Goal: Find contact information: Find contact information

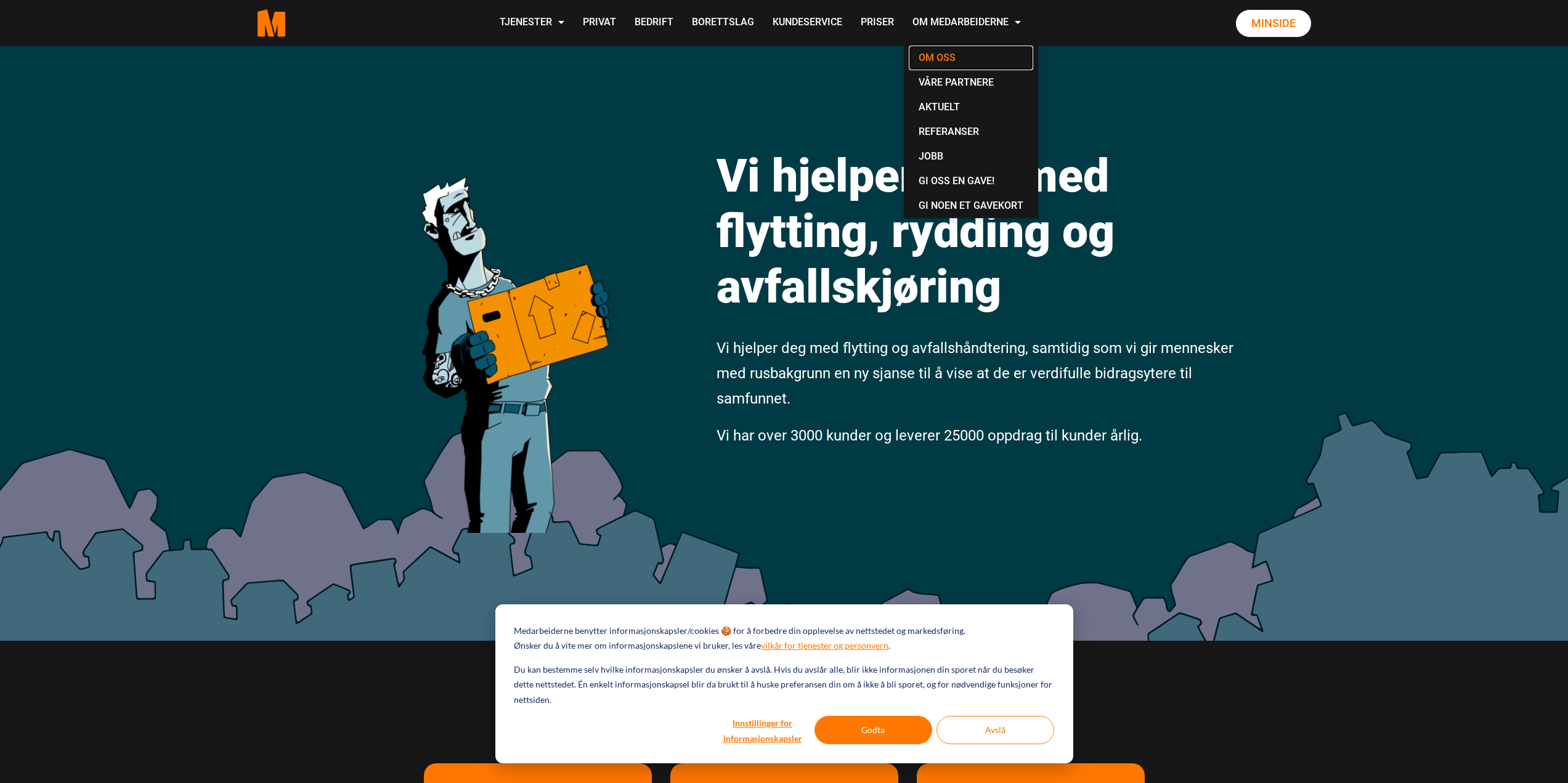
click at [943, 58] on link "Om oss" at bounding box center [971, 58] width 125 height 24
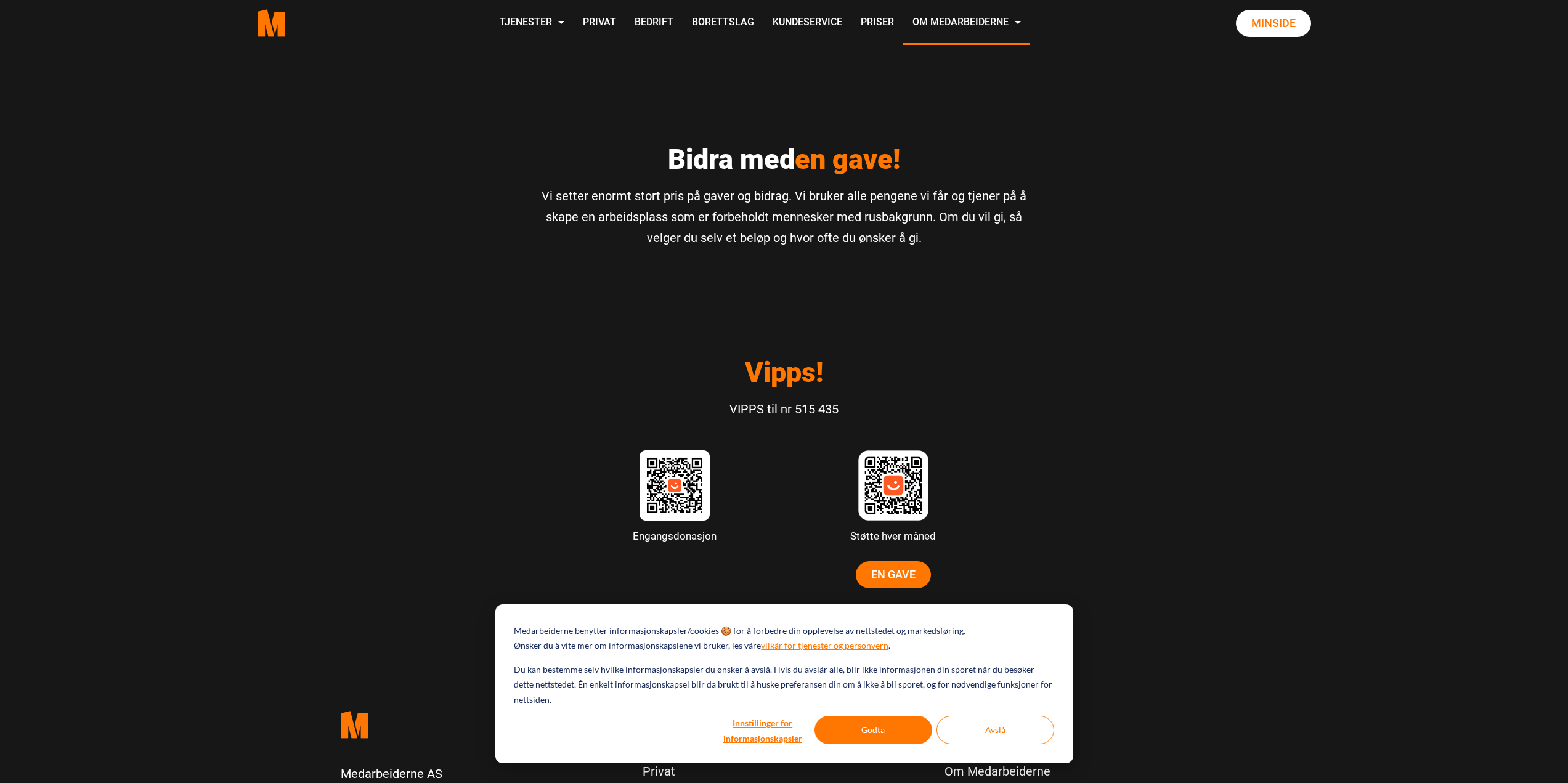
scroll to position [3142, 0]
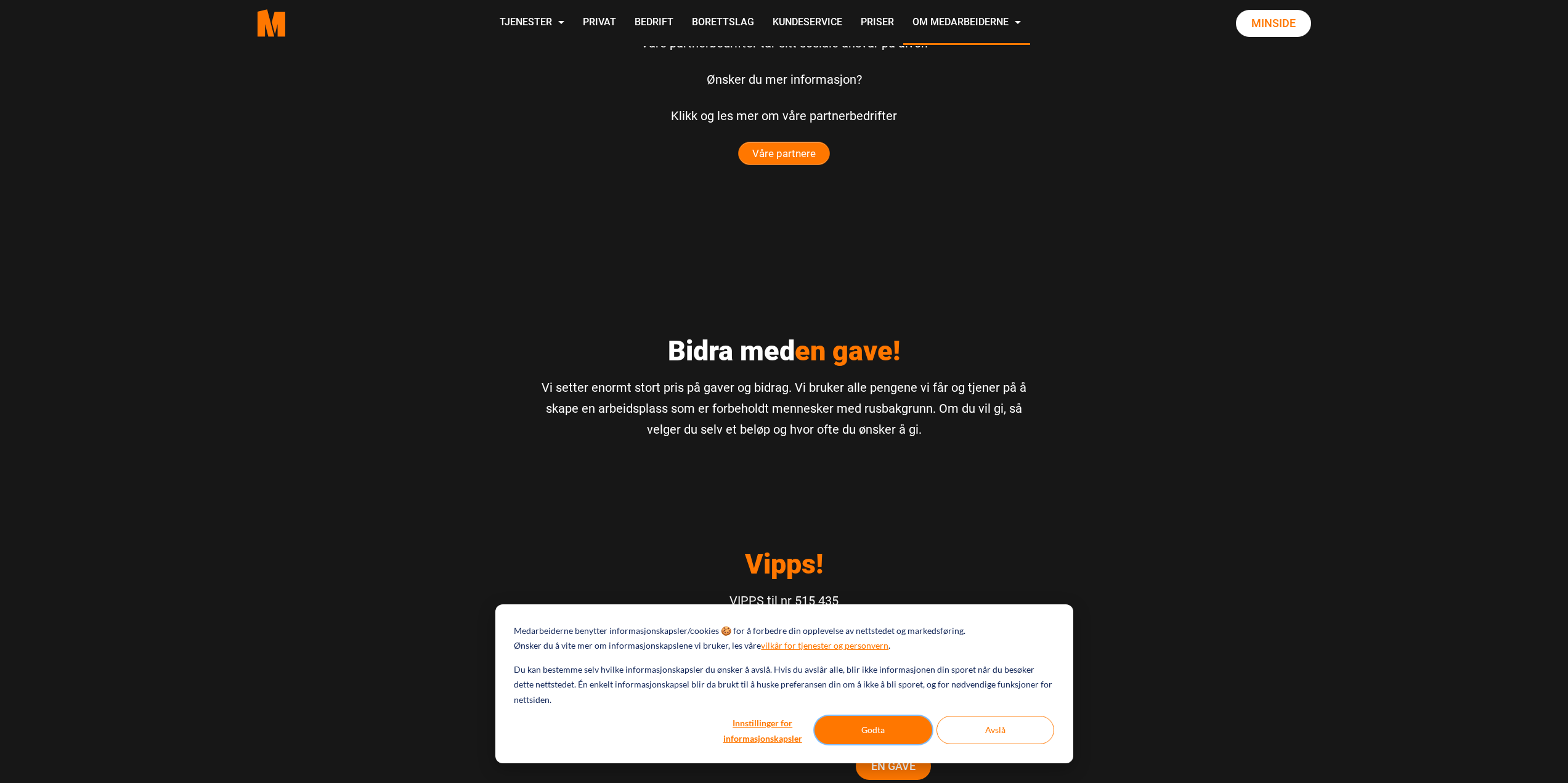
click at [878, 738] on button "Godta" at bounding box center [873, 730] width 117 height 28
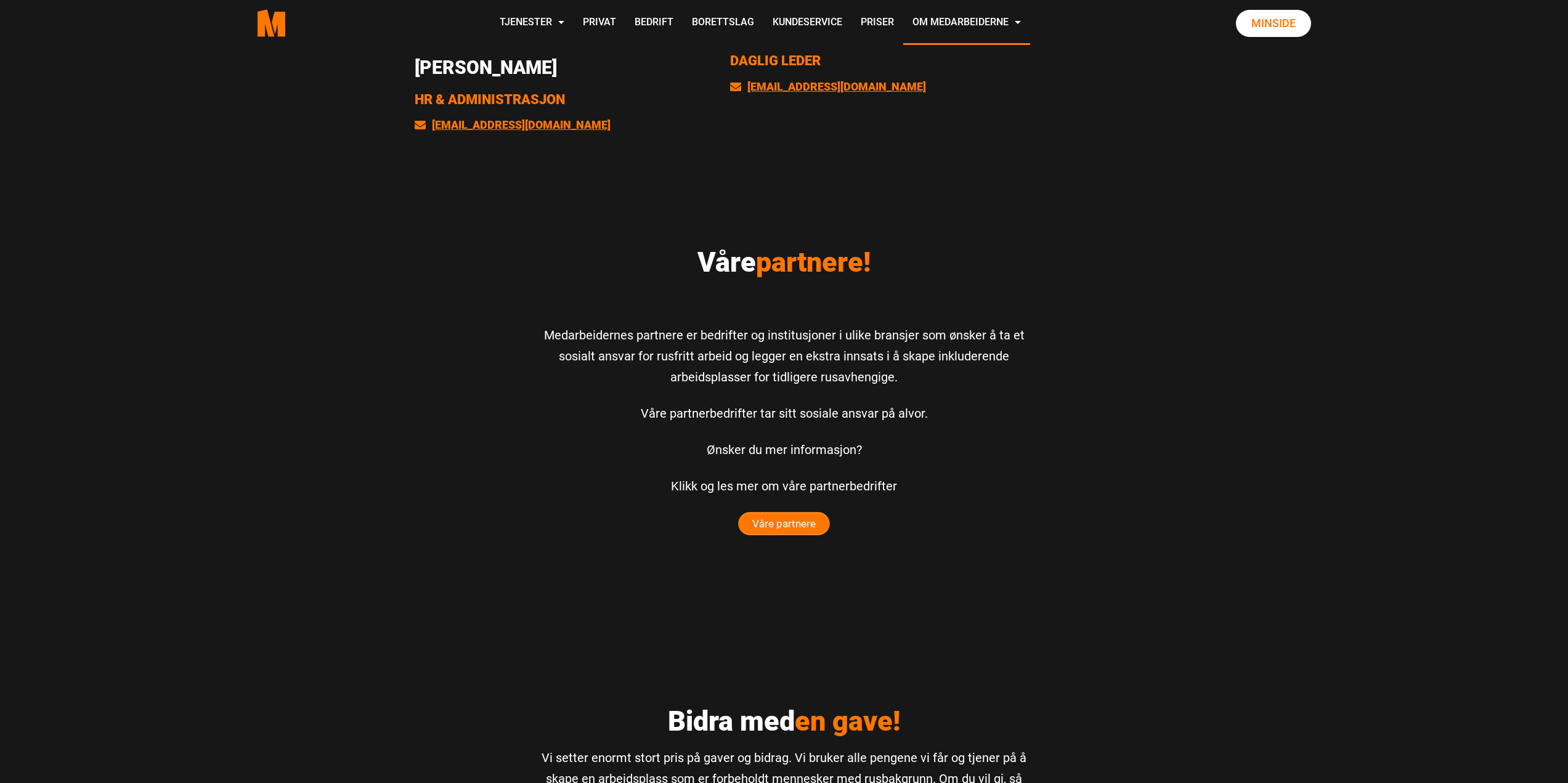
scroll to position [2464, 0]
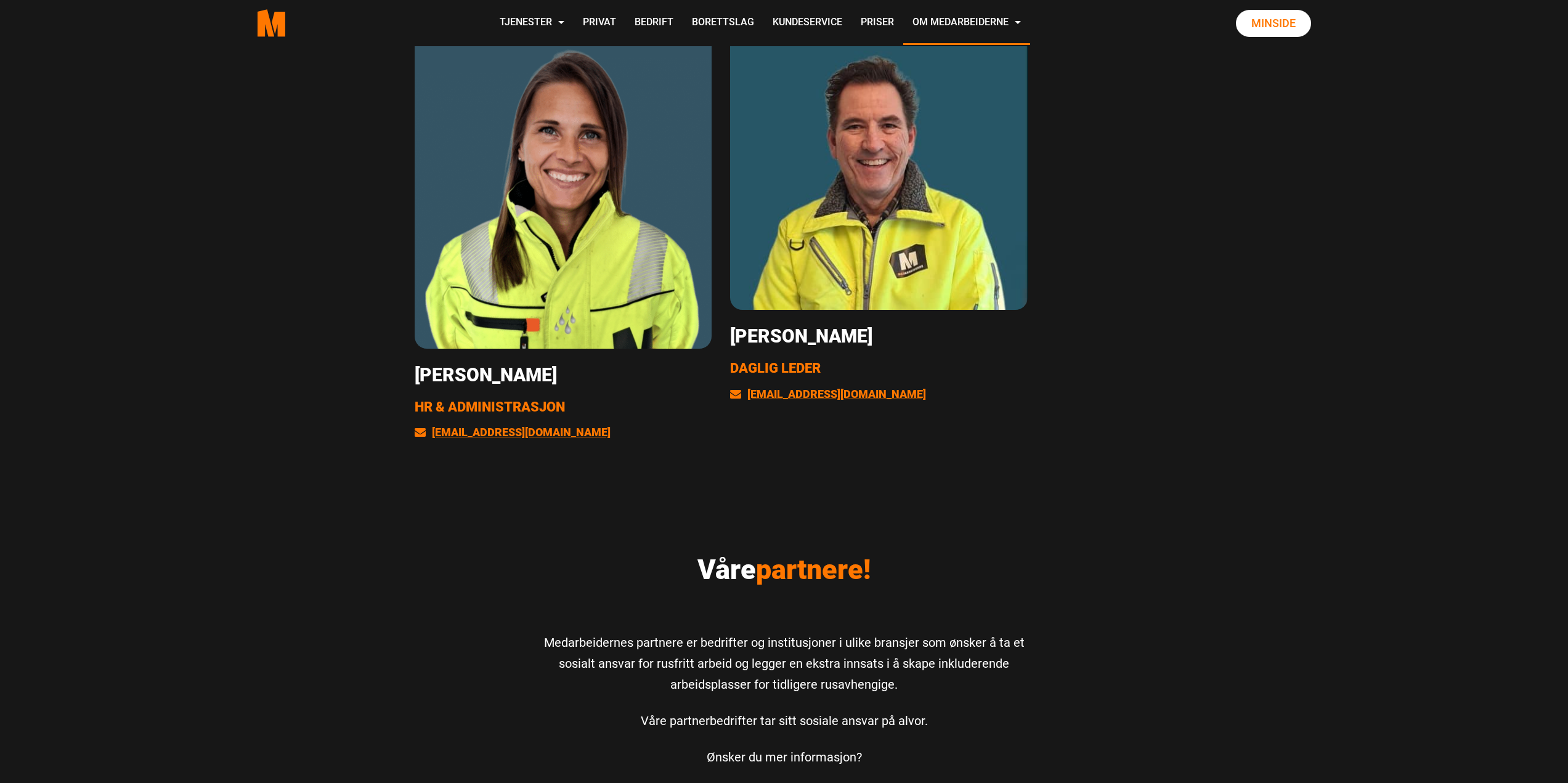
drag, startPoint x: 938, startPoint y: 331, endPoint x: 732, endPoint y: 331, distance: 206.0
click at [732, 332] on h3 "Hans Salomonsen" at bounding box center [879, 336] width 298 height 22
copy h3 "Hans Salomonsen"
